Goal: Task Accomplishment & Management: Use online tool/utility

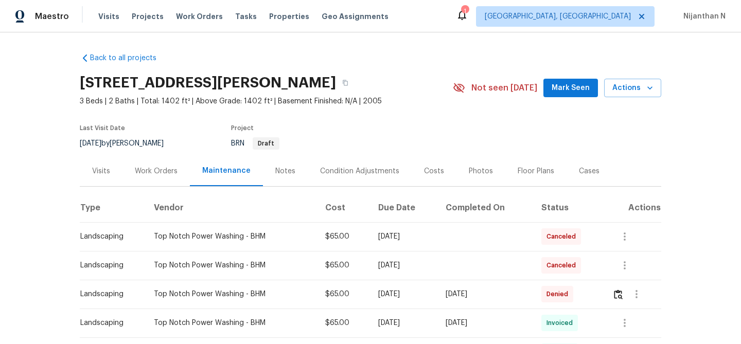
scroll to position [7, 0]
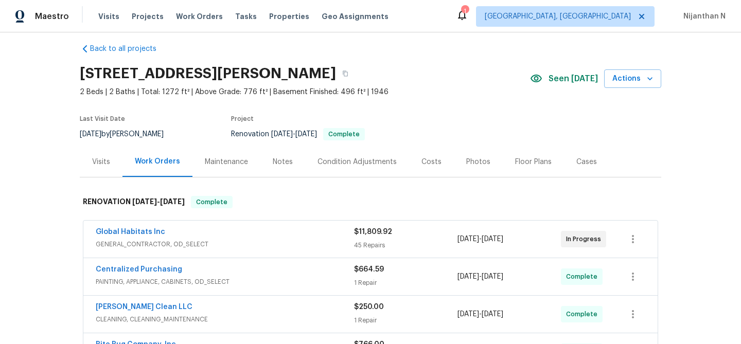
scroll to position [4, 0]
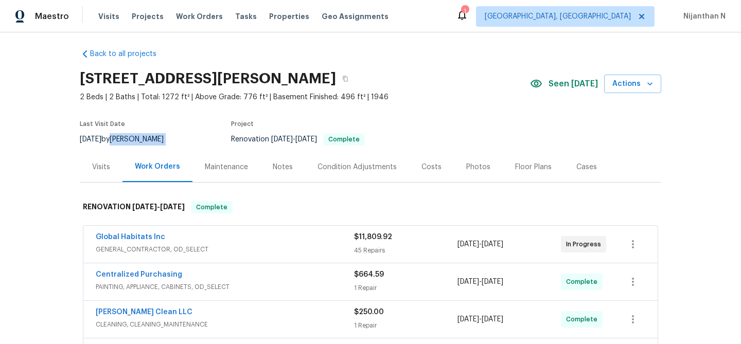
drag, startPoint x: 127, startPoint y: 137, endPoint x: 180, endPoint y: 137, distance: 54.0
click at [176, 137] on div "9/26/2025 by Dominic Herron" at bounding box center [128, 139] width 96 height 12
copy div "Dominic Herron"
click at [348, 79] on icon "button" at bounding box center [345, 79] width 6 height 6
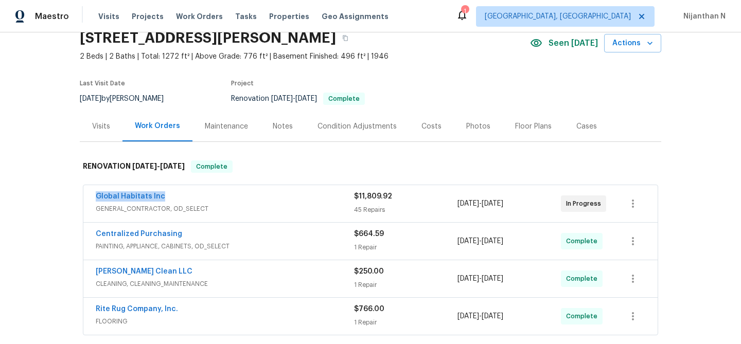
drag, startPoint x: 95, startPoint y: 198, endPoint x: 166, endPoint y: 197, distance: 71.5
click at [166, 197] on div "Global Habitats Inc GENERAL_CONTRACTOR, OD_SELECT $11,809.92 45 Repairs 9/11/20…" at bounding box center [370, 203] width 574 height 37
copy link "Global Habitats Inc"
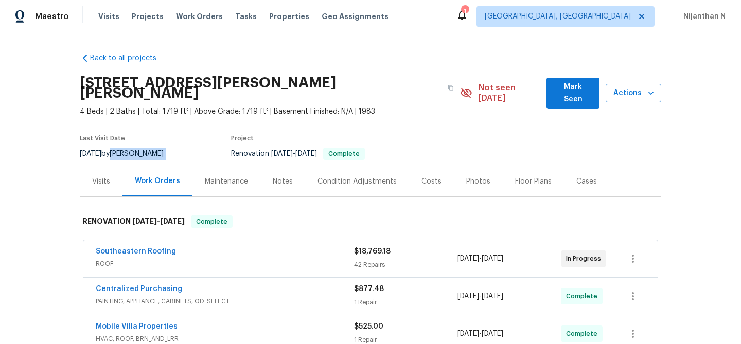
drag, startPoint x: 127, startPoint y: 144, endPoint x: 174, endPoint y: 143, distance: 47.8
click at [174, 148] on div "9/25/2025 by Paul Springer" at bounding box center [128, 154] width 96 height 12
copy div "Paul Springer"
click at [441, 79] on button "button" at bounding box center [450, 88] width 19 height 19
drag, startPoint x: 92, startPoint y: 242, endPoint x: 170, endPoint y: 247, distance: 77.8
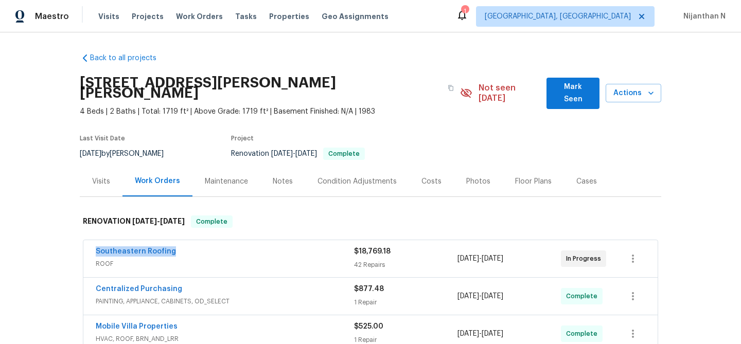
click at [170, 247] on div "Southeastern Roofing ROOF $18,769.18 42 Repairs 8/5/2025 - 8/15/2025 In Progress" at bounding box center [370, 258] width 574 height 37
copy link "Southeastern Roofing"
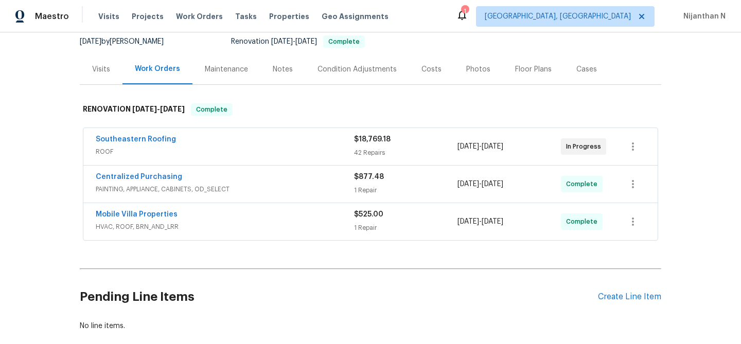
scroll to position [159, 0]
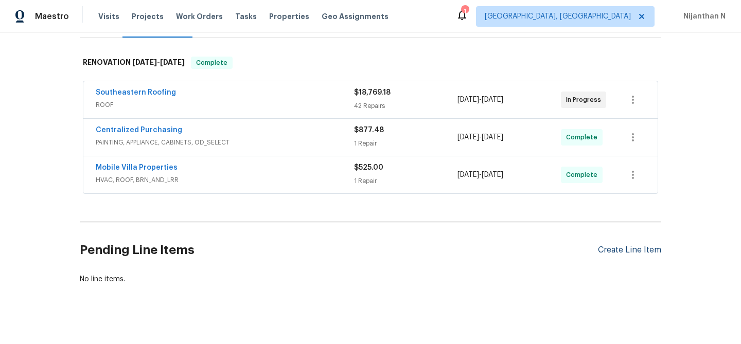
click at [623, 245] on div "Create Line Item" at bounding box center [629, 250] width 63 height 10
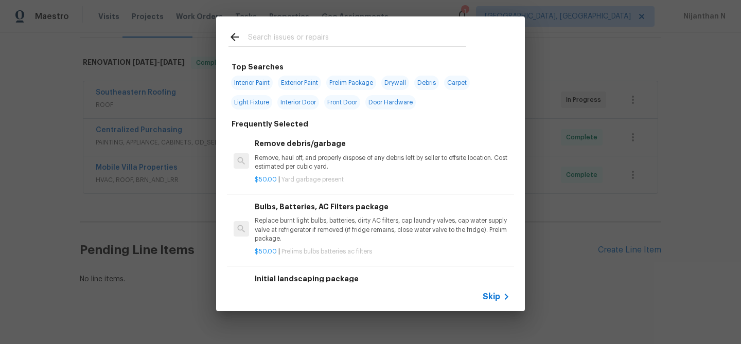
click at [497, 298] on span "Skip" at bounding box center [490, 297] width 17 height 10
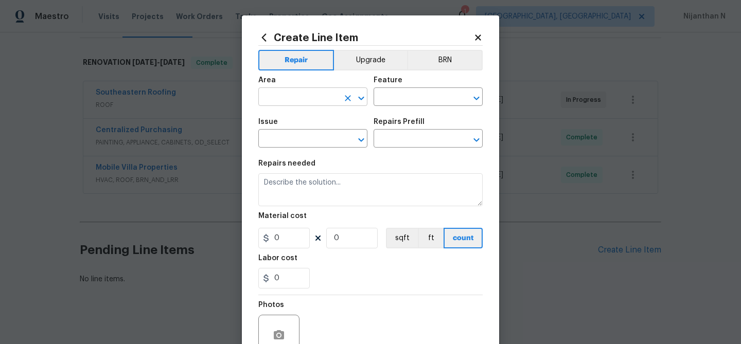
click at [311, 97] on input "text" at bounding box center [298, 98] width 80 height 16
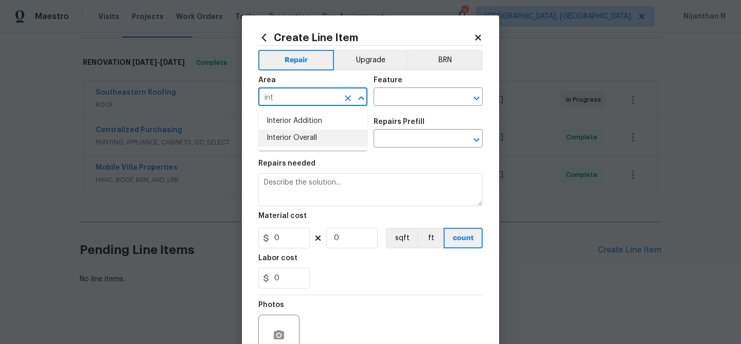
click at [319, 136] on li "Interior Overall" at bounding box center [312, 138] width 109 height 17
type input "Interior Overall"
click at [411, 104] on input "text" at bounding box center [413, 98] width 80 height 16
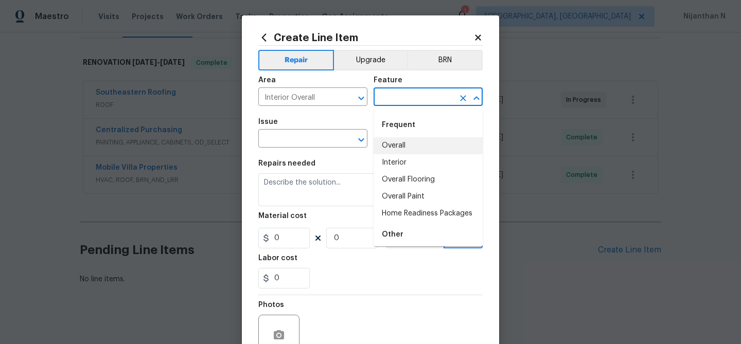
click at [408, 142] on li "Overall" at bounding box center [427, 145] width 109 height 17
type input "Overall"
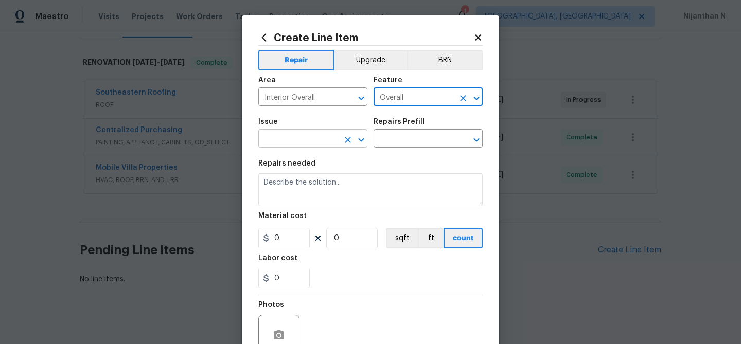
click at [320, 138] on input "text" at bounding box center [298, 140] width 80 height 16
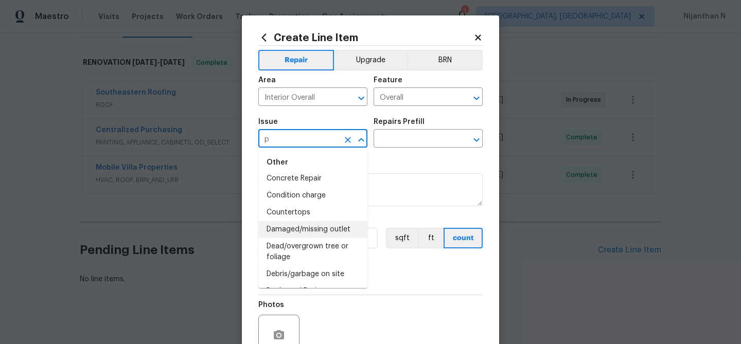
scroll to position [0, 0]
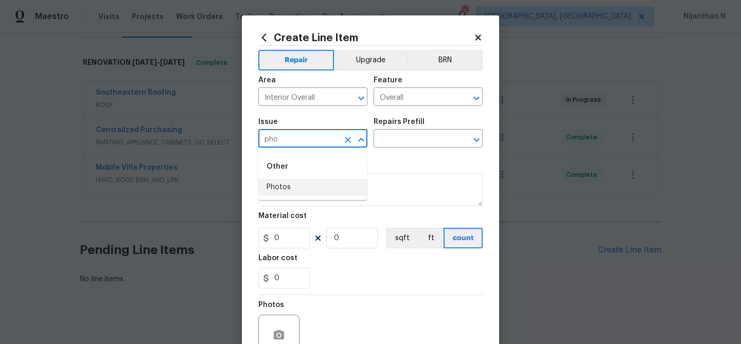
click at [279, 177] on div "Other" at bounding box center [312, 166] width 109 height 25
click at [308, 193] on li "Photos" at bounding box center [312, 187] width 109 height 17
type input "Photos"
click at [416, 138] on input "text" at bounding box center [413, 140] width 80 height 16
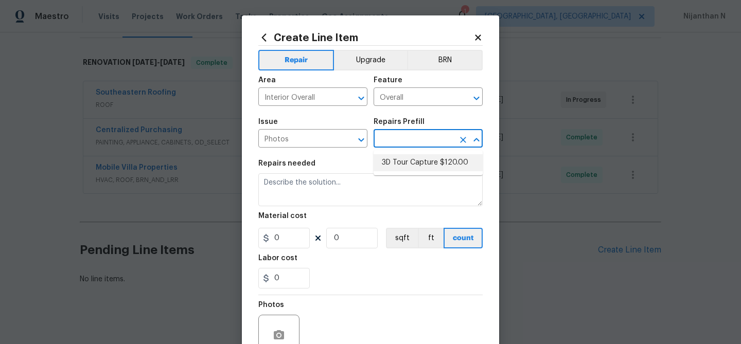
click at [416, 165] on li "3D Tour Capture $120.00" at bounding box center [427, 162] width 109 height 17
type input "3D Tour Capture $120.00"
type textarea "Capture 3D tour of home"
type input "1"
type input "120"
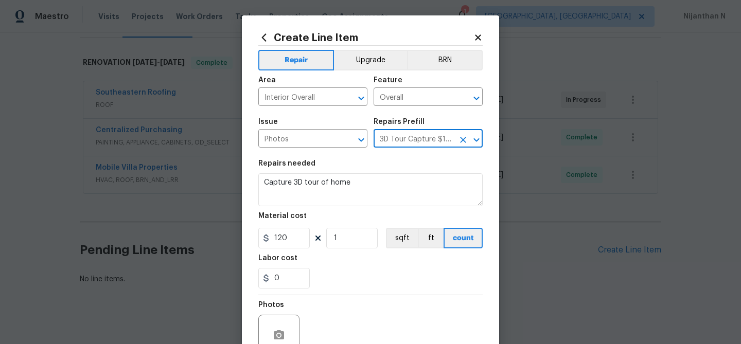
scroll to position [99, 0]
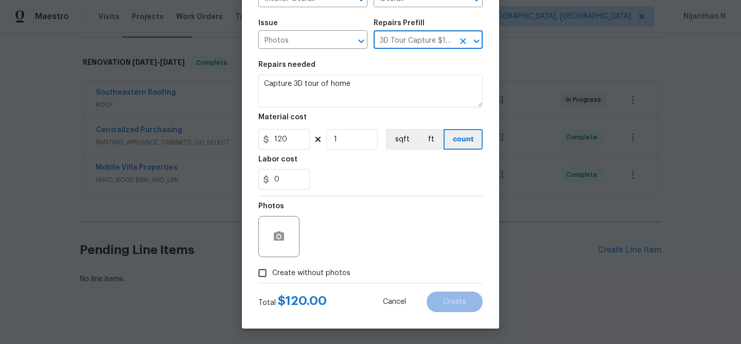
click at [258, 276] on input "Create without photos" at bounding box center [262, 273] width 20 height 20
checkbox input "true"
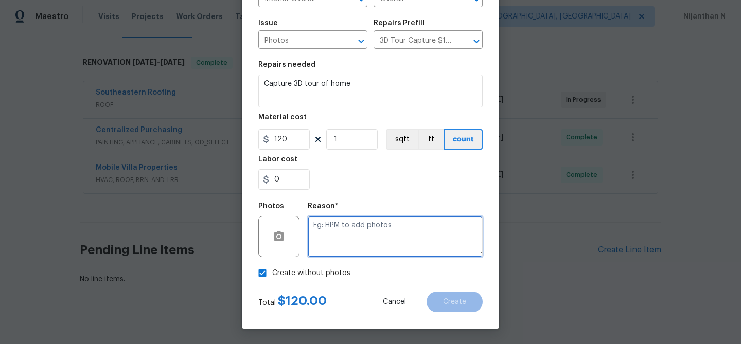
click at [348, 223] on textarea at bounding box center [395, 236] width 175 height 41
type textarea "."
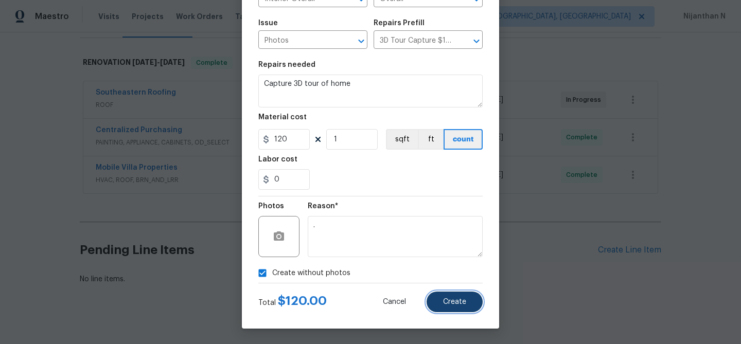
click at [462, 302] on span "Create" at bounding box center [454, 302] width 23 height 8
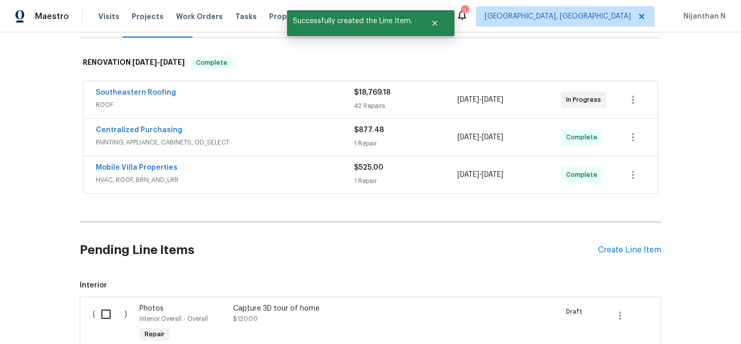
scroll to position [276, 0]
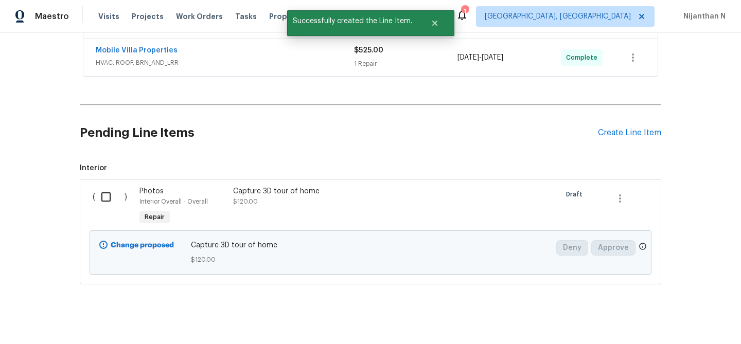
click at [105, 186] on input "checkbox" at bounding box center [109, 197] width 29 height 22
checkbox input "true"
click at [682, 319] on span "Create Work Order" at bounding box center [681, 318] width 68 height 13
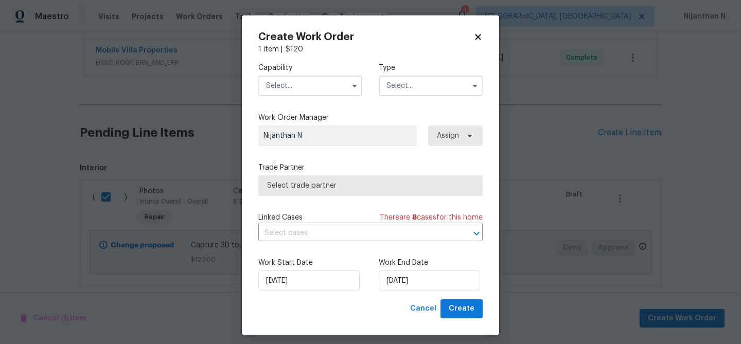
click at [302, 86] on input "text" at bounding box center [310, 86] width 104 height 21
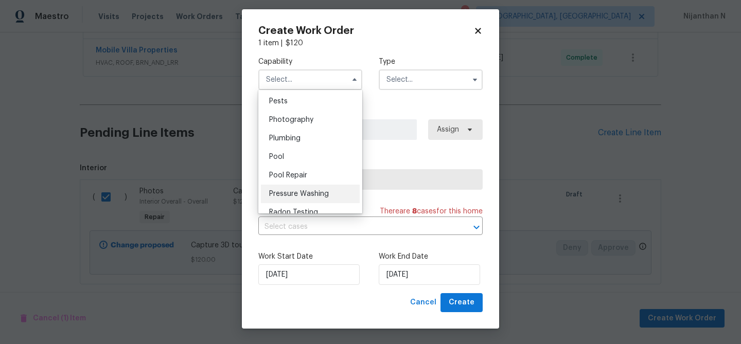
scroll to position [891, 0]
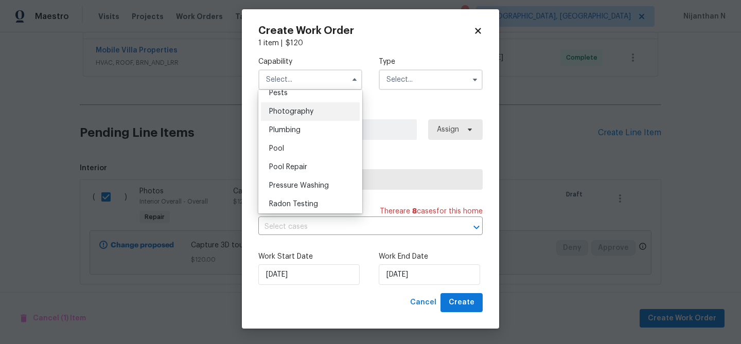
click at [288, 110] on span "Photography" at bounding box center [291, 111] width 44 height 7
type input "Photography"
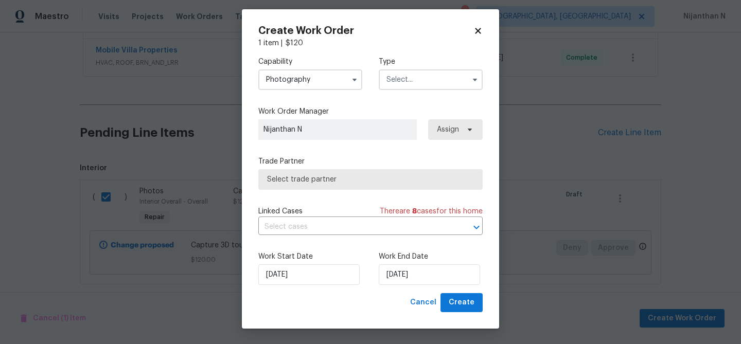
click at [435, 71] on input "text" at bounding box center [430, 79] width 104 height 21
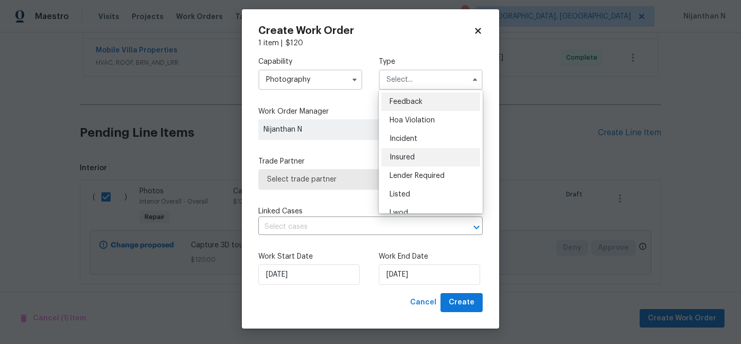
scroll to position [122, 0]
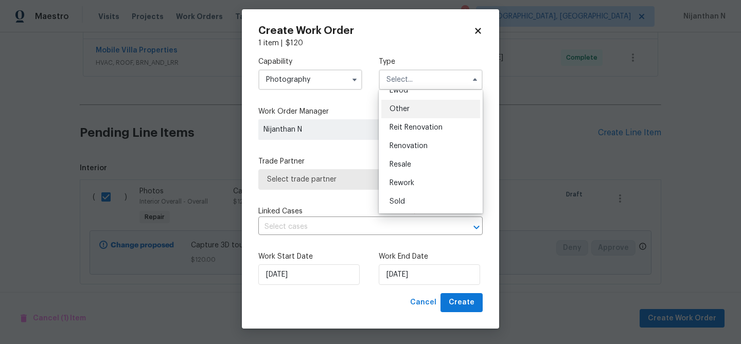
click at [415, 112] on div "Other" at bounding box center [430, 109] width 99 height 19
type input "Other"
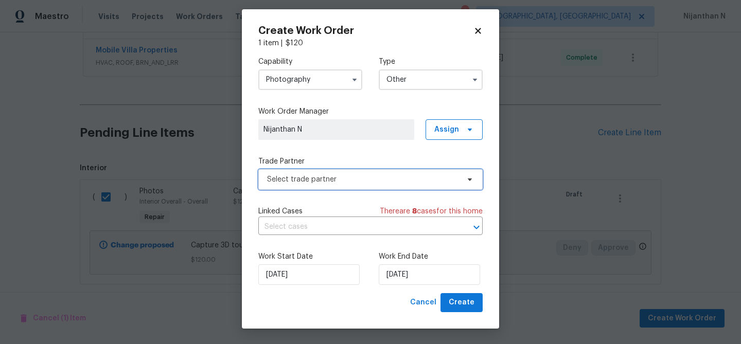
click at [317, 175] on span "Select trade partner" at bounding box center [363, 179] width 192 height 10
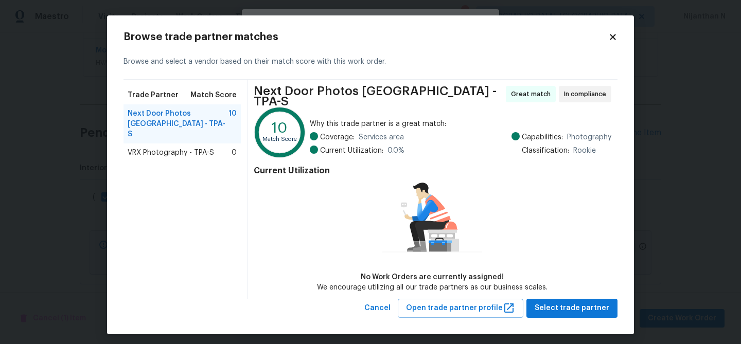
scroll to position [1, 0]
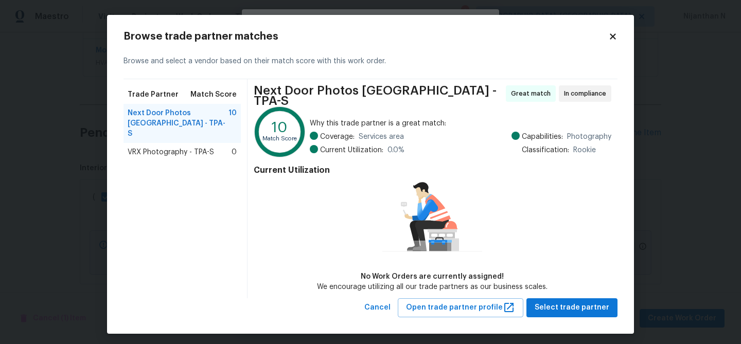
click at [170, 147] on span "VRX Photography - TPA-S" at bounding box center [171, 152] width 86 height 10
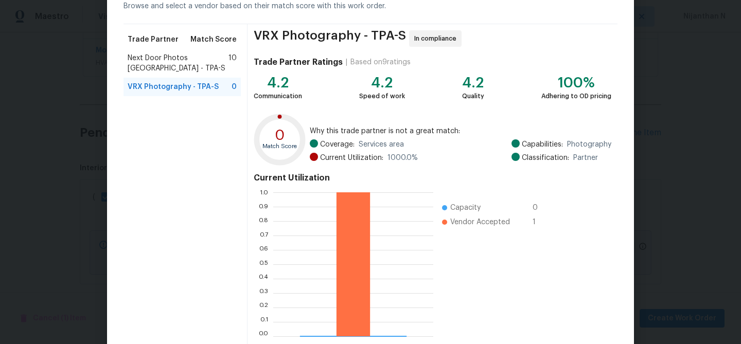
scroll to position [52, 0]
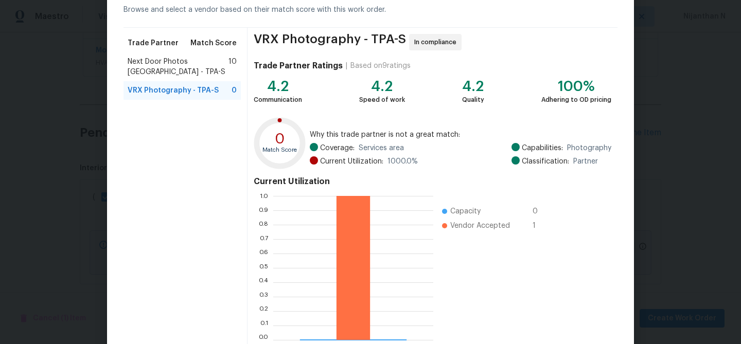
click at [181, 62] on span "Next Door Photos North Tampa - TPA-S" at bounding box center [178, 67] width 101 height 21
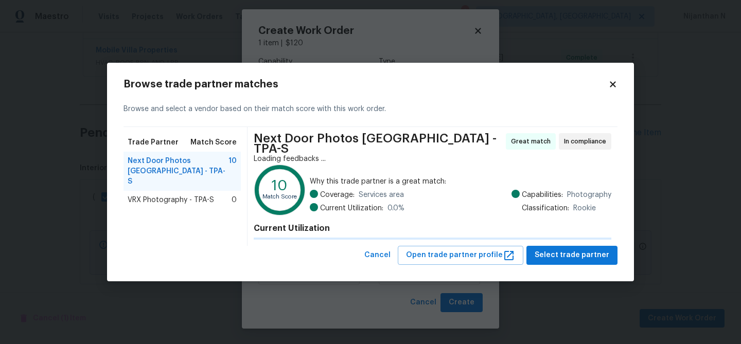
scroll to position [0, 0]
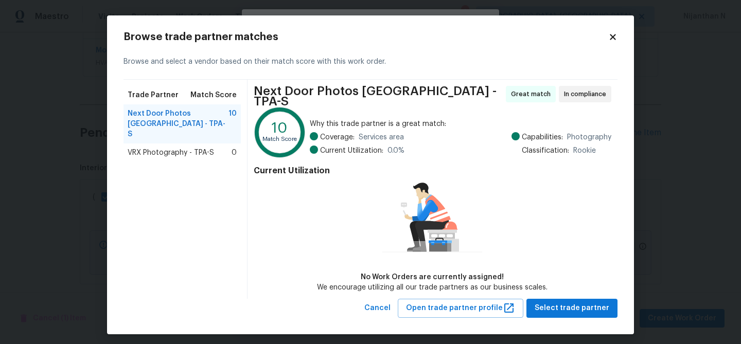
click at [180, 148] on span "VRX Photography - TPA-S" at bounding box center [171, 153] width 86 height 10
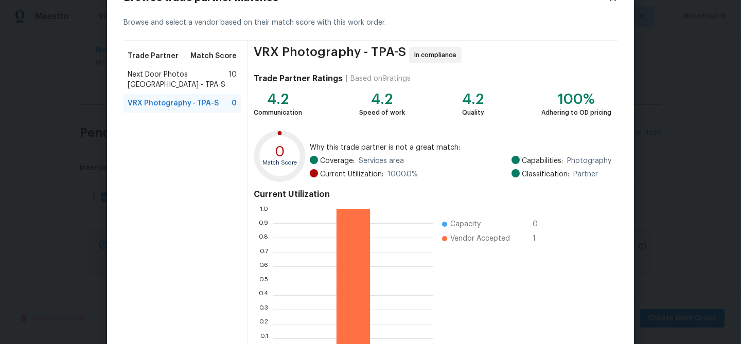
scroll to position [110, 0]
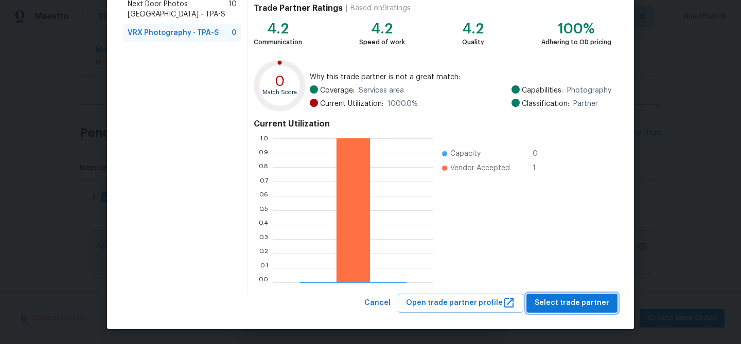
click at [576, 311] on button "Select trade partner" at bounding box center [571, 303] width 91 height 19
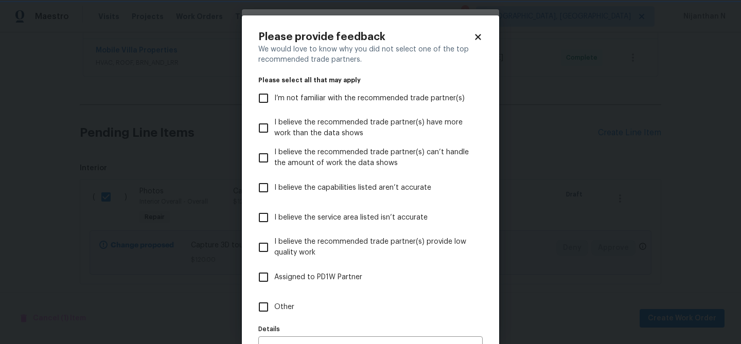
scroll to position [0, 0]
click at [479, 37] on icon at bounding box center [477, 36] width 9 height 9
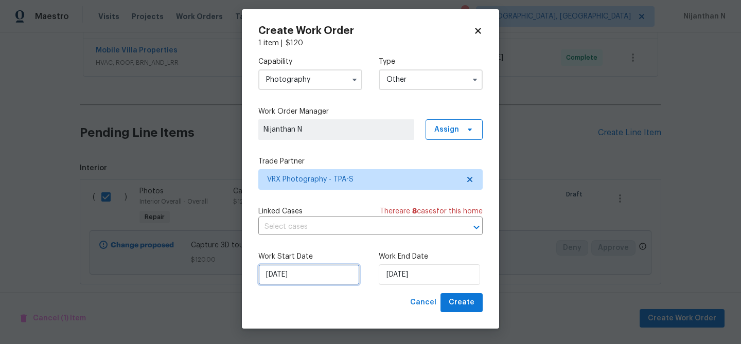
click at [313, 277] on input "26/09/2025" at bounding box center [308, 274] width 101 height 21
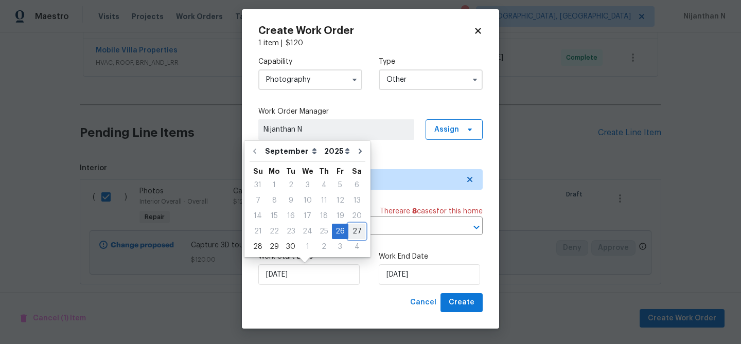
click at [352, 230] on div "27" at bounding box center [356, 231] width 17 height 14
type input "27/09/2025"
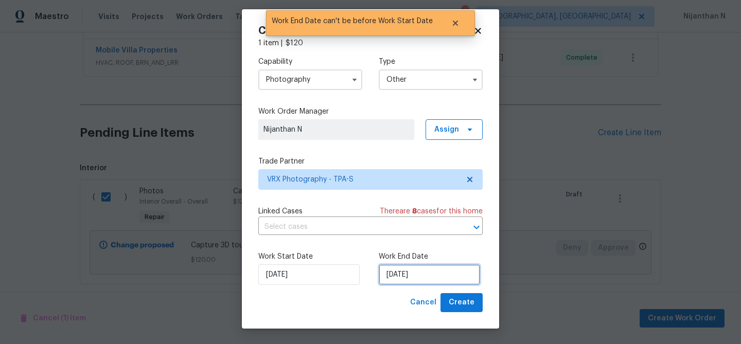
click at [417, 273] on input "27/09/2025" at bounding box center [428, 274] width 101 height 21
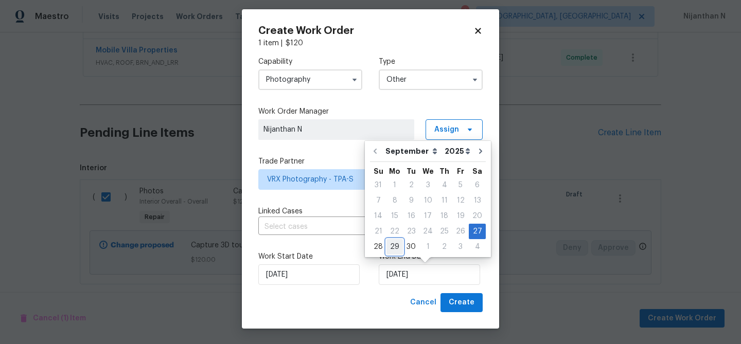
click at [392, 249] on div "29" at bounding box center [394, 247] width 16 height 14
type input "29/09/2025"
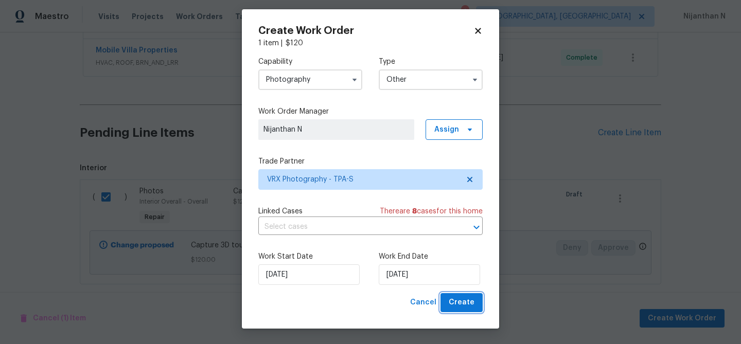
click at [458, 304] on span "Create" at bounding box center [461, 302] width 26 height 13
checkbox input "false"
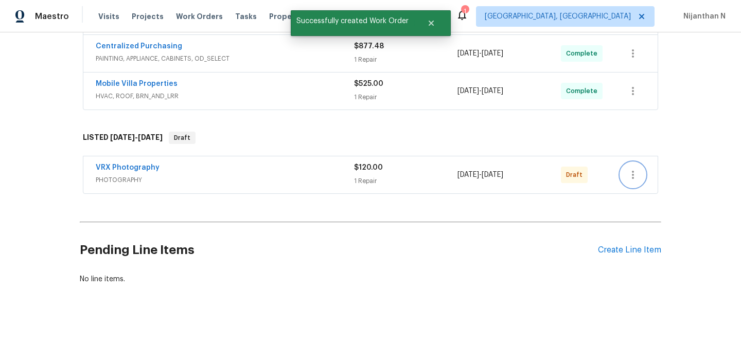
click at [634, 169] on icon "button" at bounding box center [632, 175] width 12 height 12
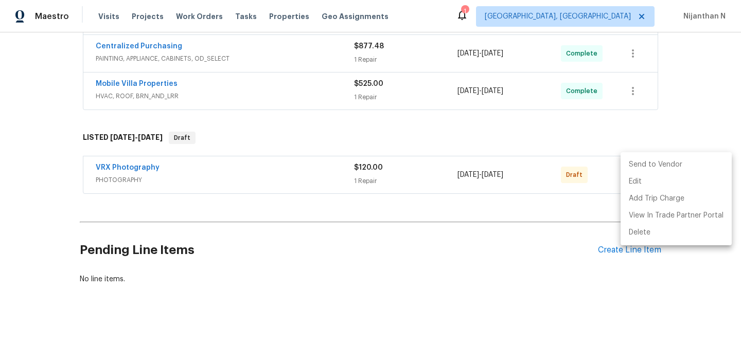
click at [645, 166] on li "Send to Vendor" at bounding box center [675, 164] width 111 height 17
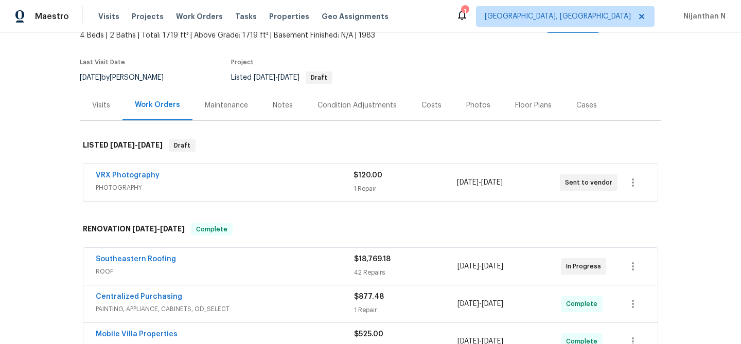
scroll to position [0, 0]
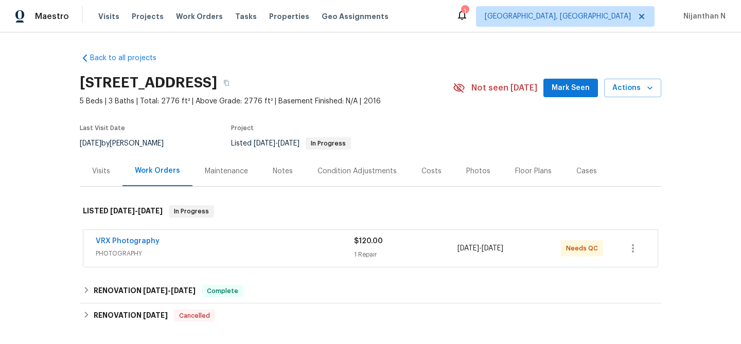
click at [336, 248] on span "PHOTOGRAPHY" at bounding box center [225, 253] width 258 height 10
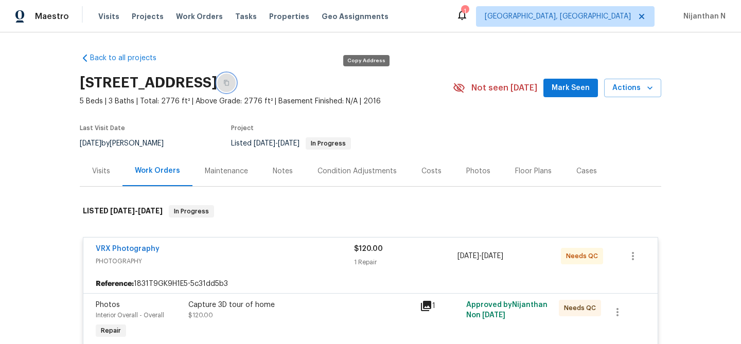
click at [229, 81] on icon "button" at bounding box center [226, 83] width 5 height 6
click at [229, 83] on icon "button" at bounding box center [226, 83] width 6 height 6
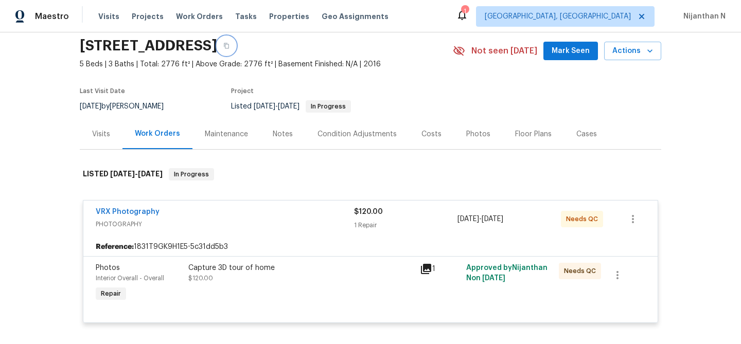
scroll to position [97, 0]
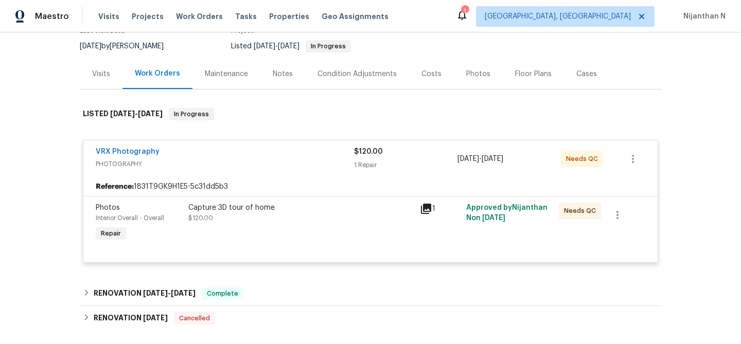
click at [306, 233] on div "Capture 3D tour of home $120.00" at bounding box center [300, 223] width 231 height 47
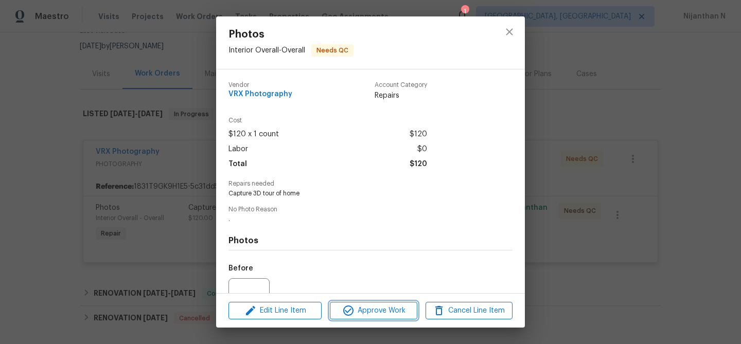
click at [361, 309] on span "Approve Work" at bounding box center [373, 310] width 81 height 13
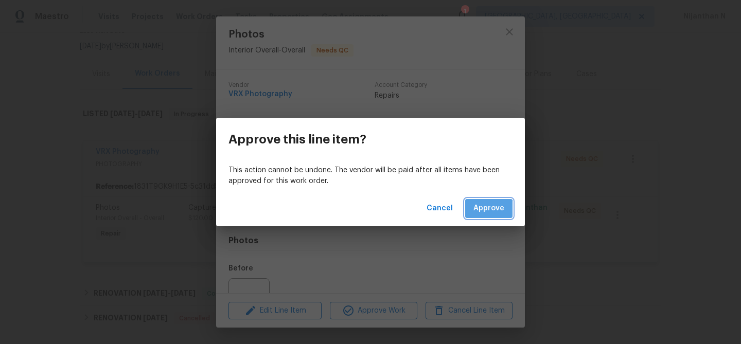
click at [479, 212] on span "Approve" at bounding box center [488, 208] width 31 height 13
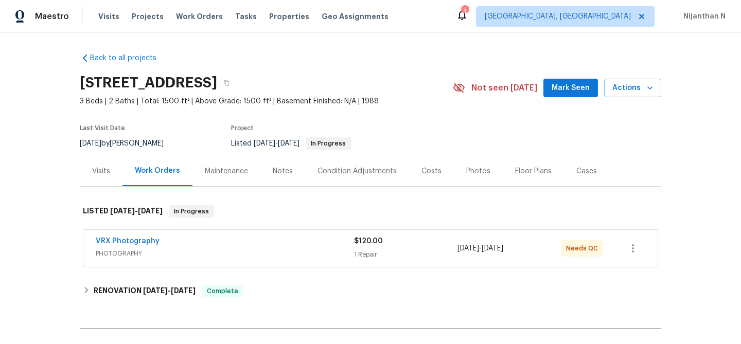
click at [221, 165] on div "Maintenance" at bounding box center [226, 171] width 68 height 30
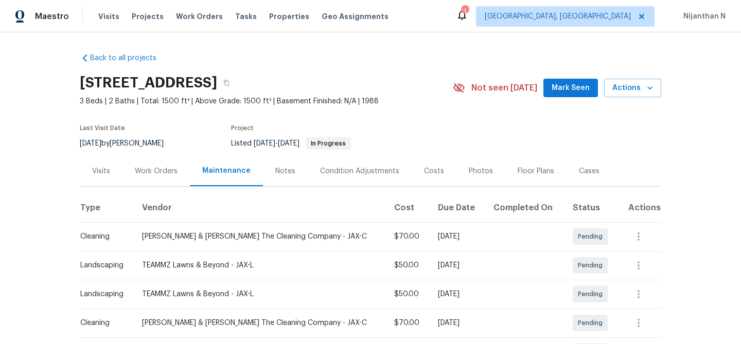
click at [157, 174] on div "Work Orders" at bounding box center [156, 171] width 43 height 10
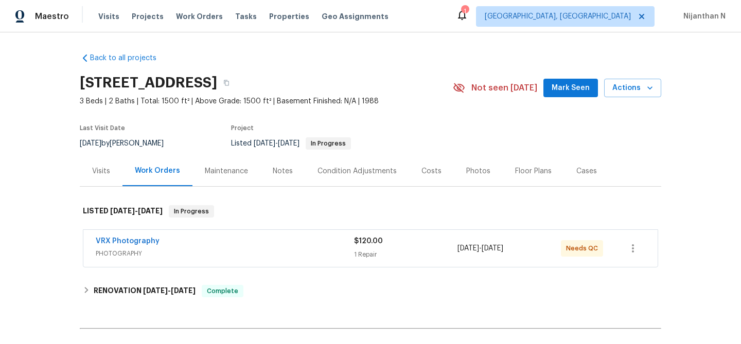
click at [266, 257] on span "PHOTOGRAPHY" at bounding box center [225, 253] width 258 height 10
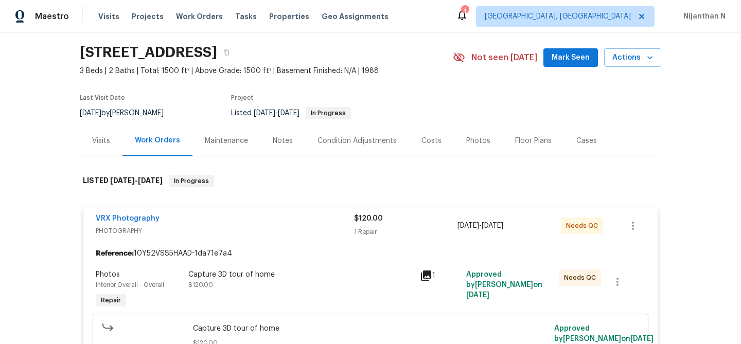
scroll to position [35, 0]
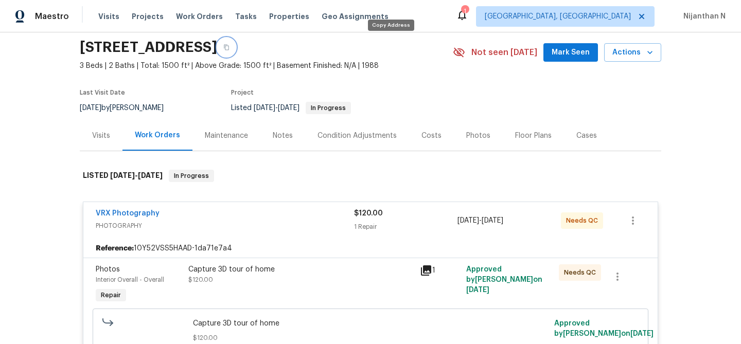
click at [229, 48] on icon "button" at bounding box center [226, 47] width 6 height 6
click at [229, 44] on icon "button" at bounding box center [226, 47] width 6 height 6
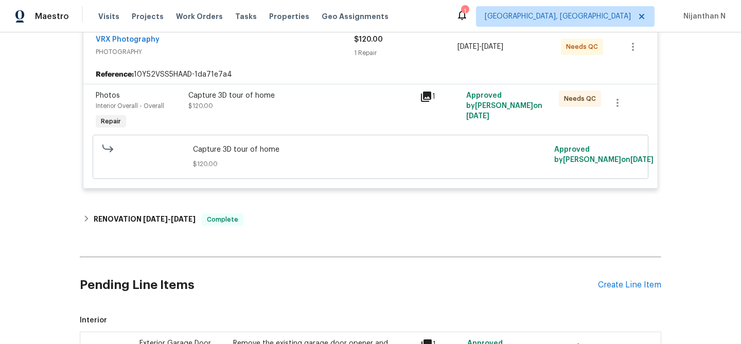
scroll to position [210, 0]
click at [374, 166] on span "$120.00" at bounding box center [370, 163] width 355 height 10
click at [315, 141] on div "Capture 3D tour of home $120.00" at bounding box center [371, 156] width 362 height 31
click at [316, 105] on div "Capture 3D tour of home $120.00" at bounding box center [300, 100] width 225 height 21
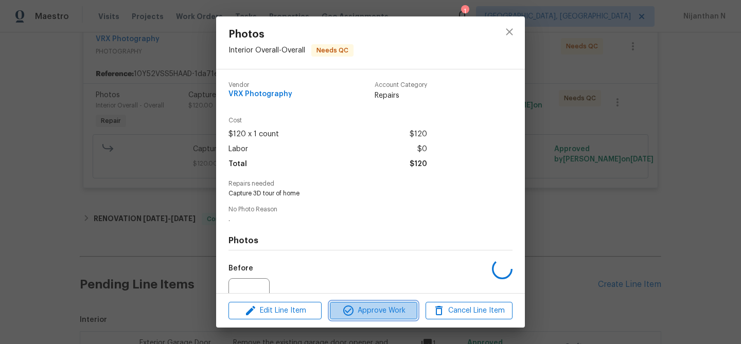
click at [354, 306] on icon "button" at bounding box center [348, 310] width 12 height 12
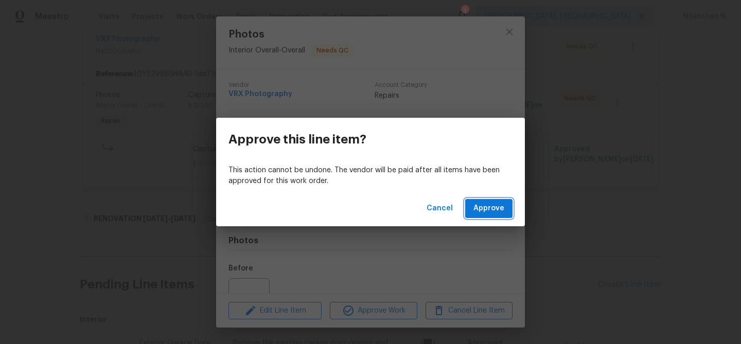
click at [496, 206] on span "Approve" at bounding box center [488, 208] width 31 height 13
